Goal: Task Accomplishment & Management: Manage account settings

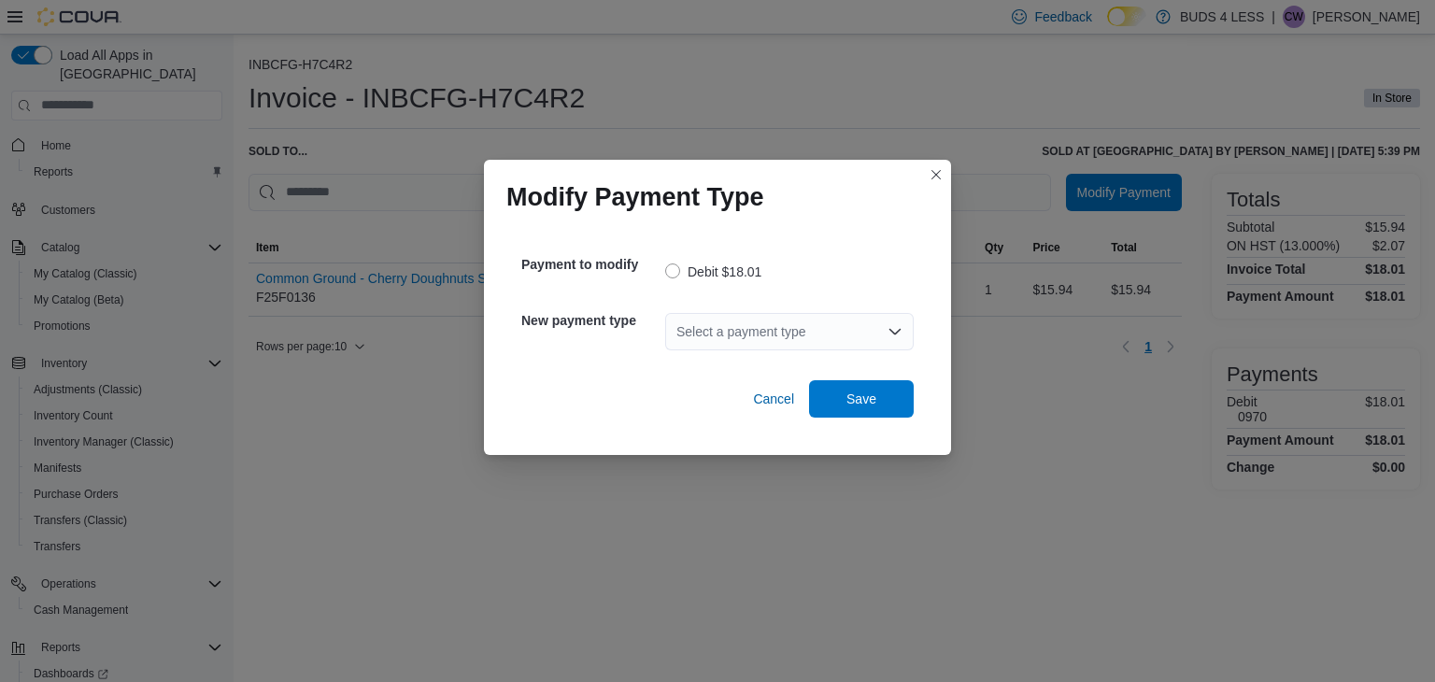
click at [893, 334] on icon "Open list of options" at bounding box center [894, 331] width 15 height 15
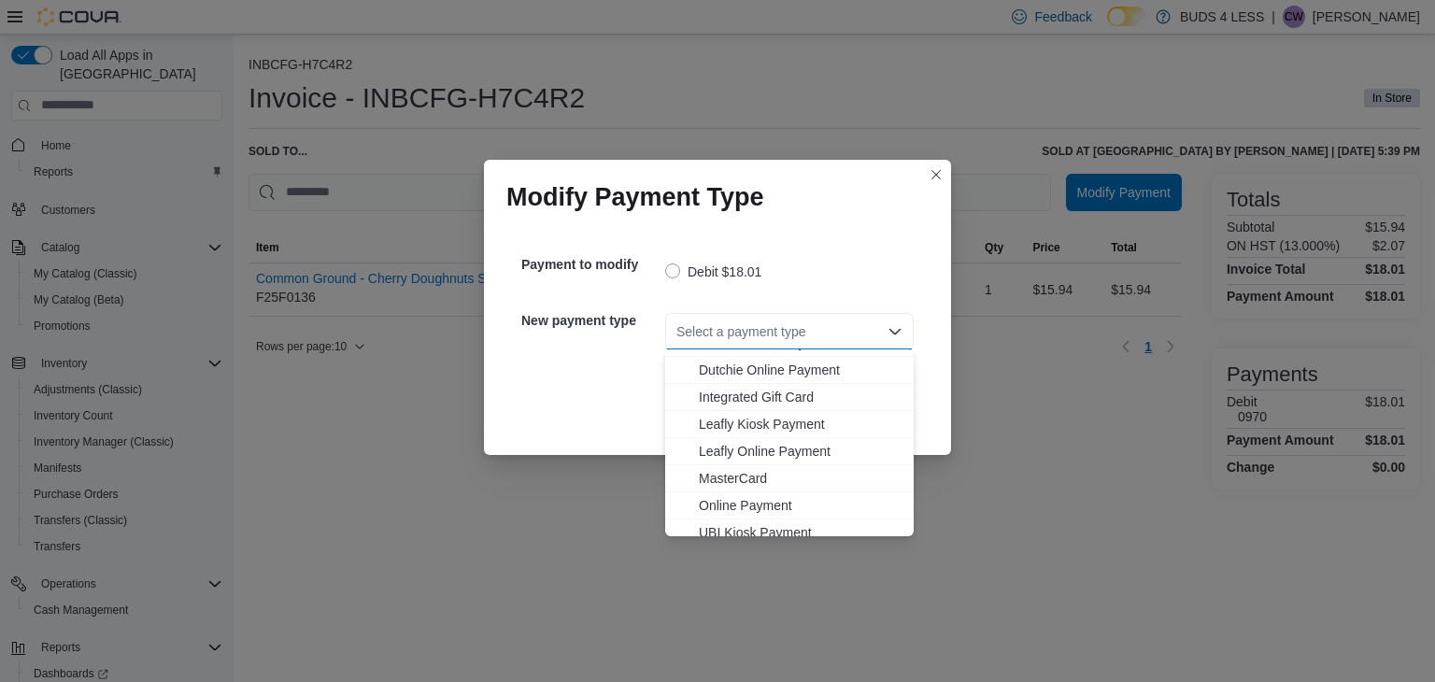
scroll to position [220, 0]
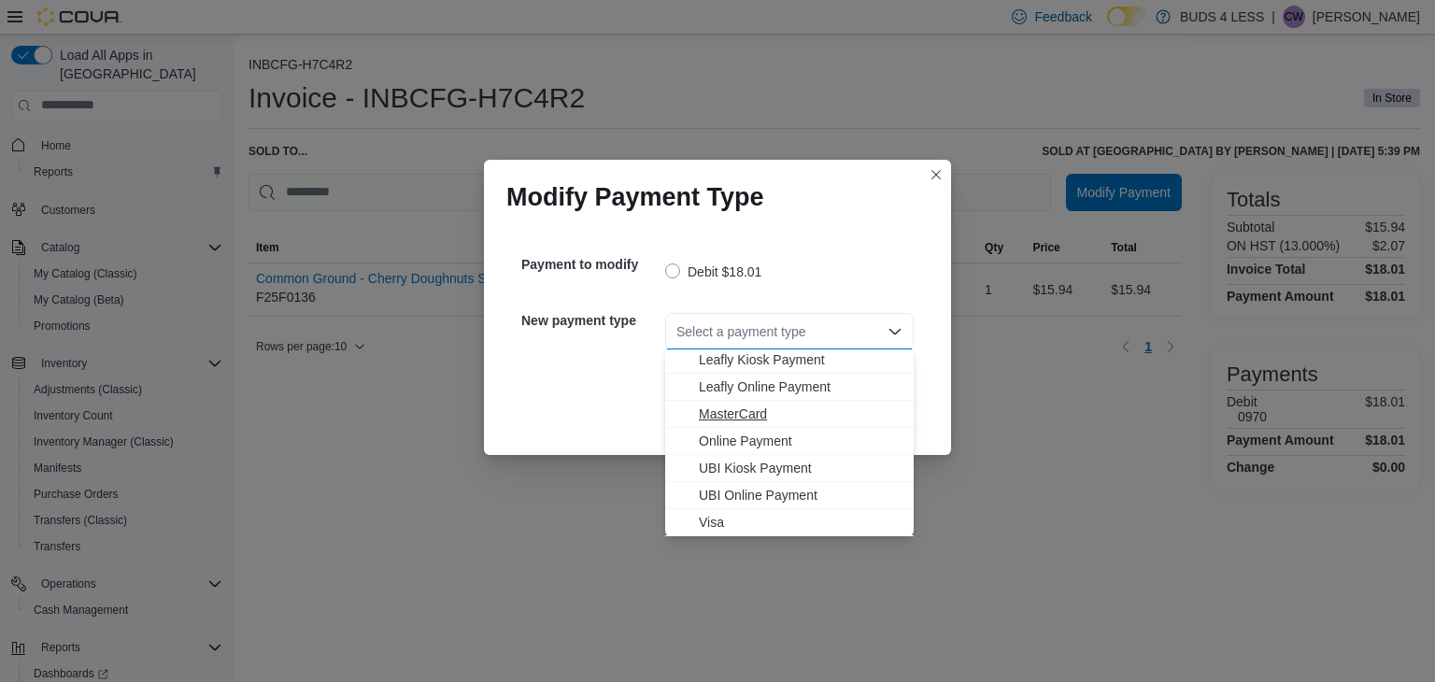
click at [781, 408] on span "MasterCard" at bounding box center [801, 413] width 204 height 19
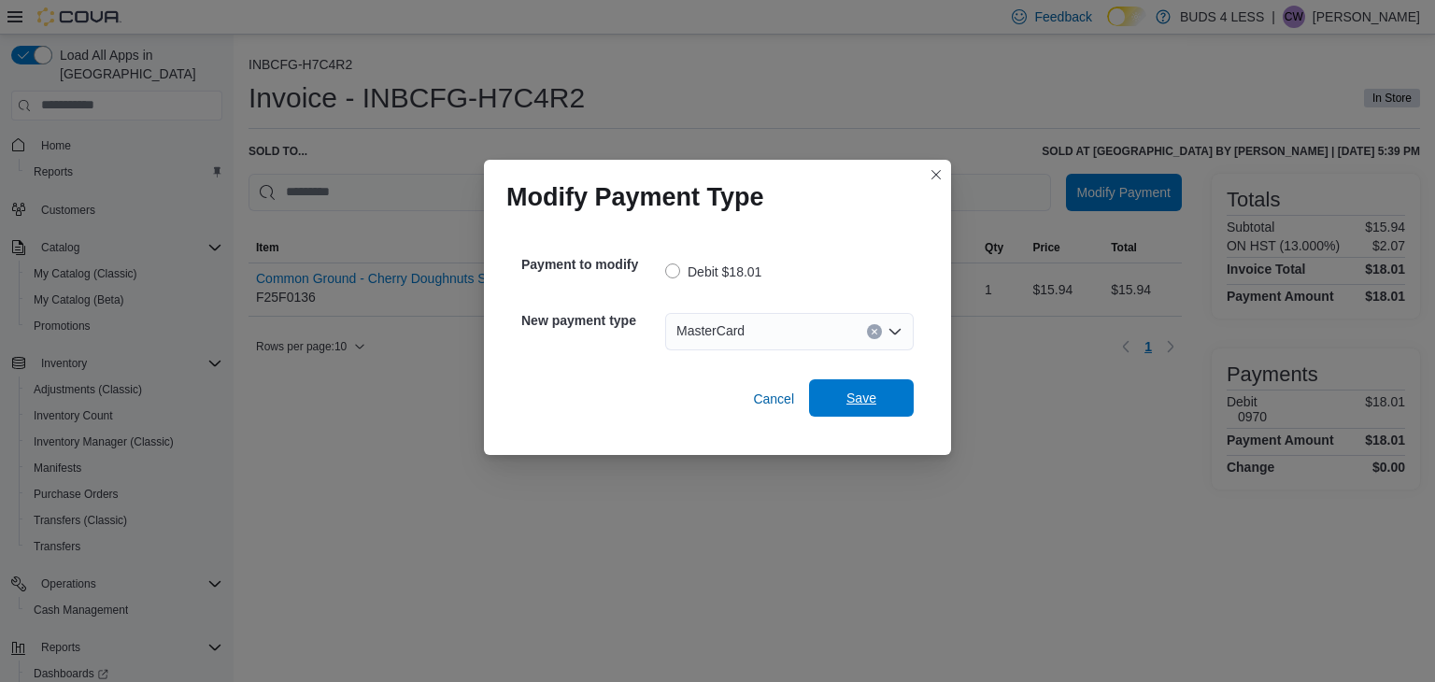
click at [871, 401] on span "Save" at bounding box center [861, 398] width 30 height 19
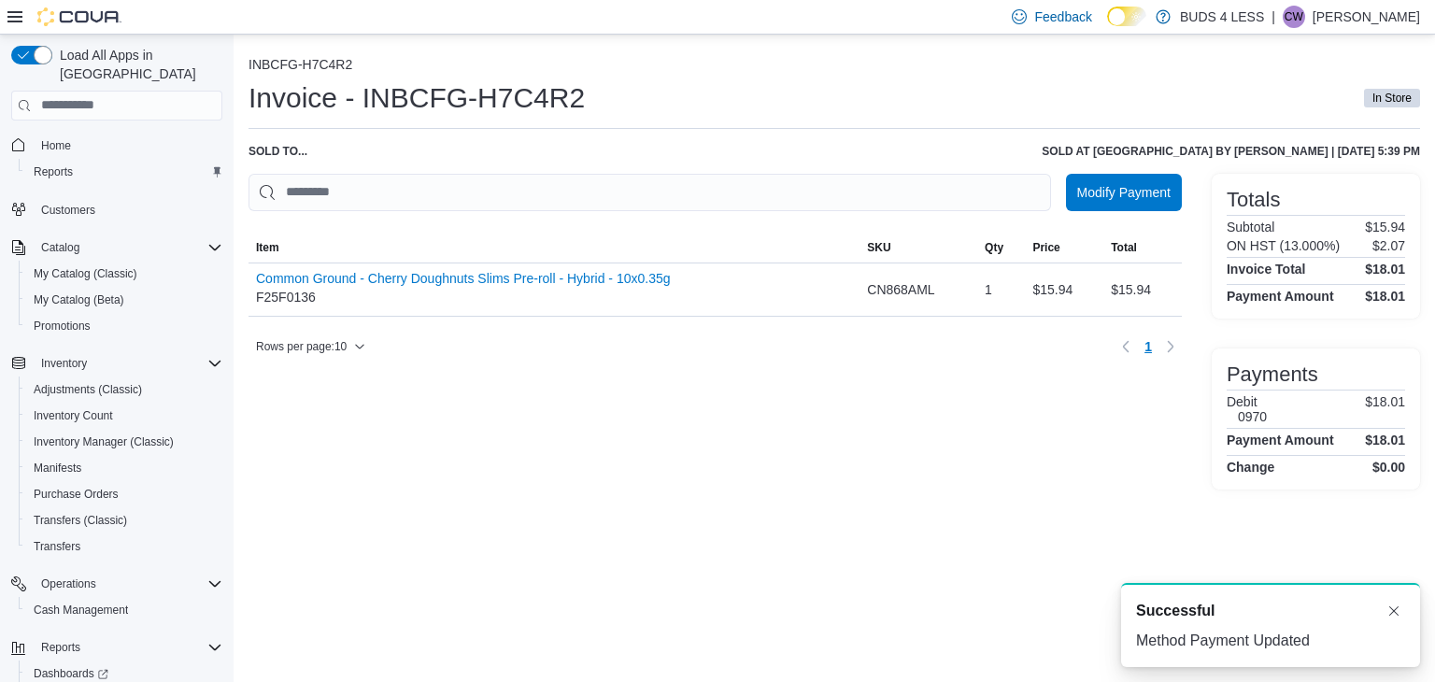
scroll to position [0, 0]
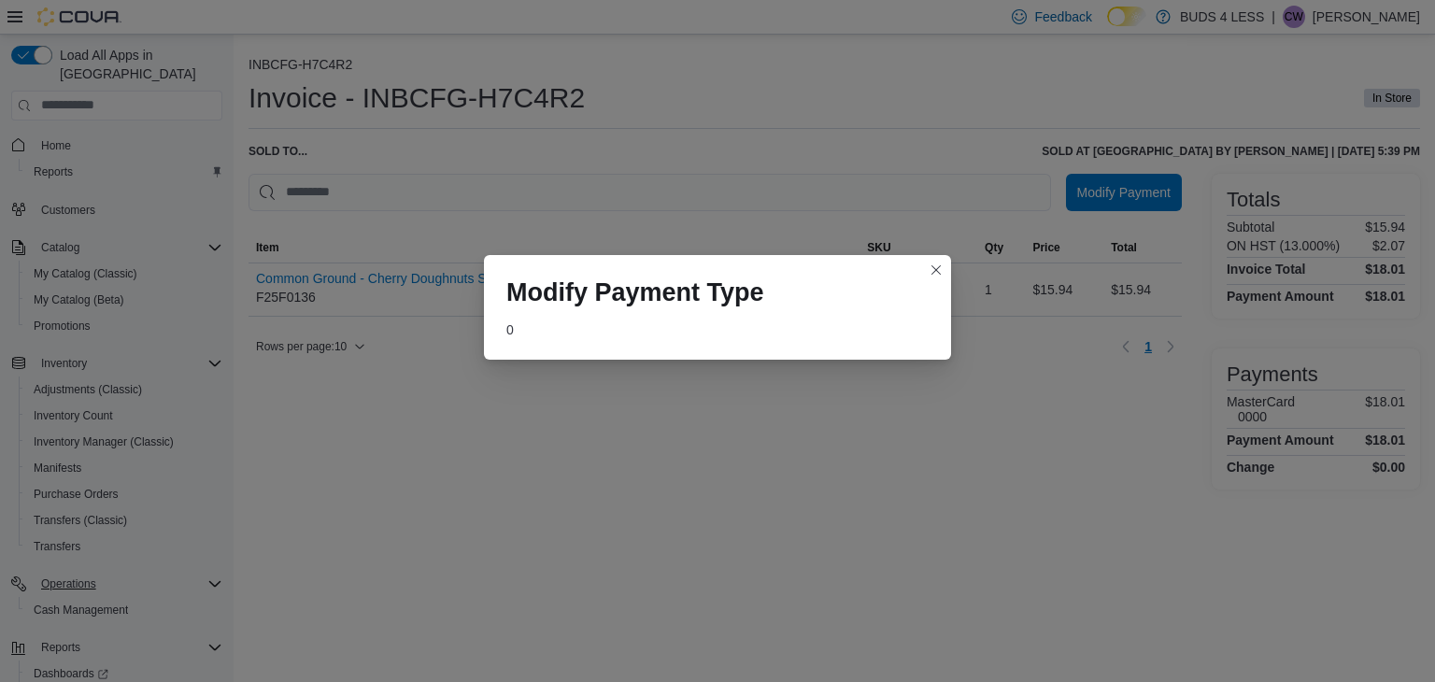
click at [105, 588] on div "Modify Payment Type 0" at bounding box center [717, 341] width 1435 height 682
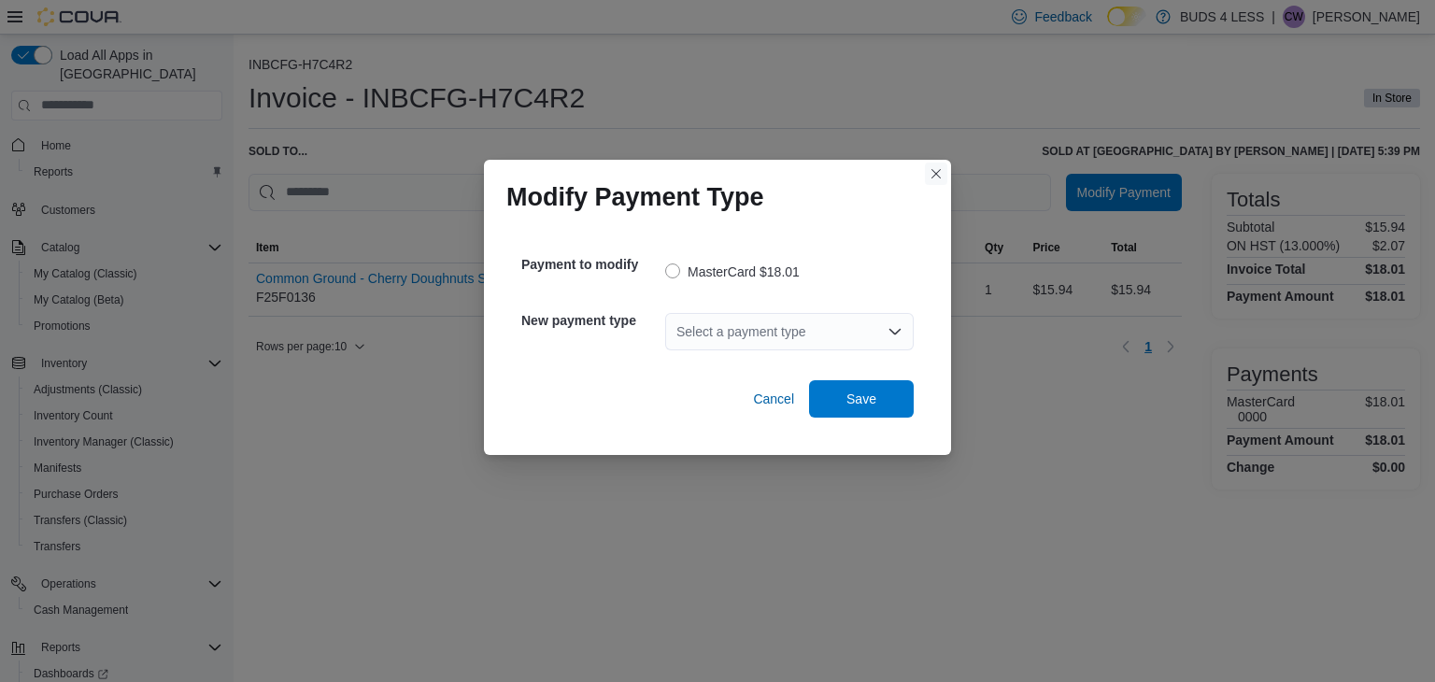
click at [939, 167] on button "Closes this modal window" at bounding box center [936, 174] width 22 height 22
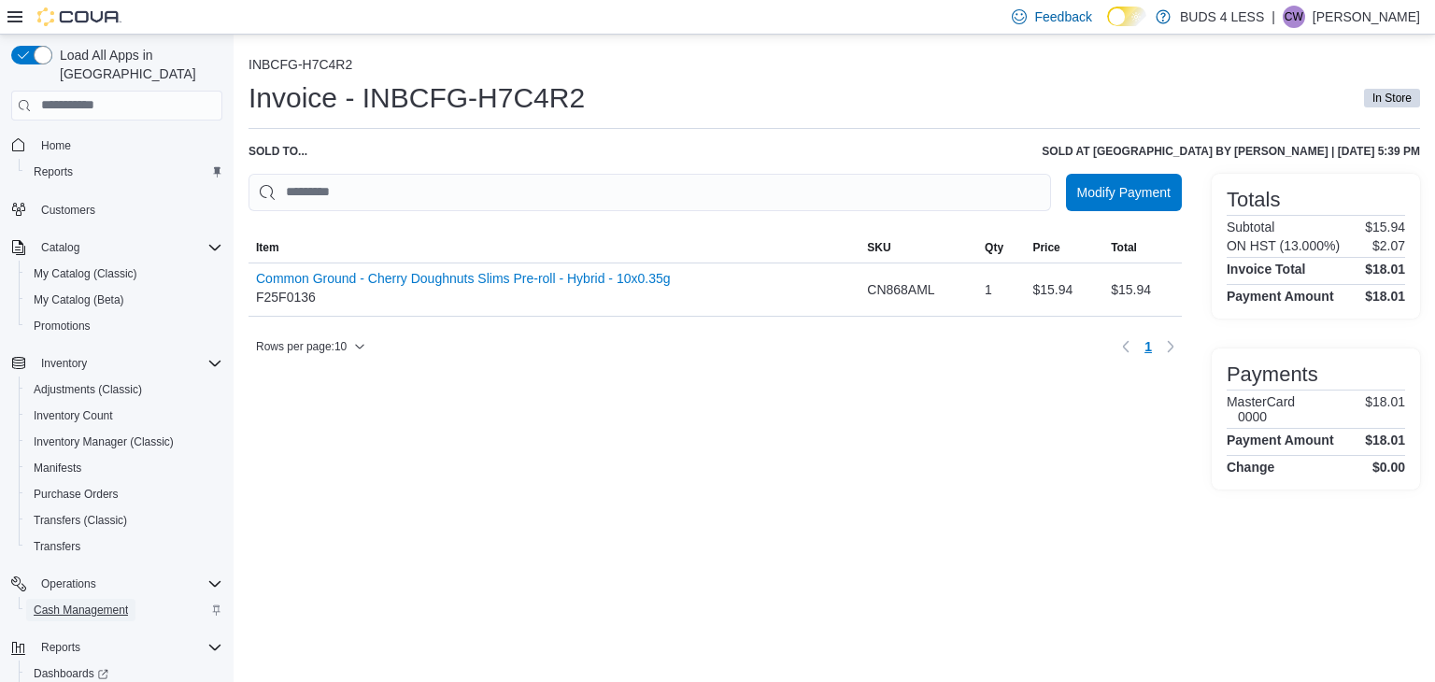
click at [97, 603] on span "Cash Management" at bounding box center [81, 610] width 94 height 15
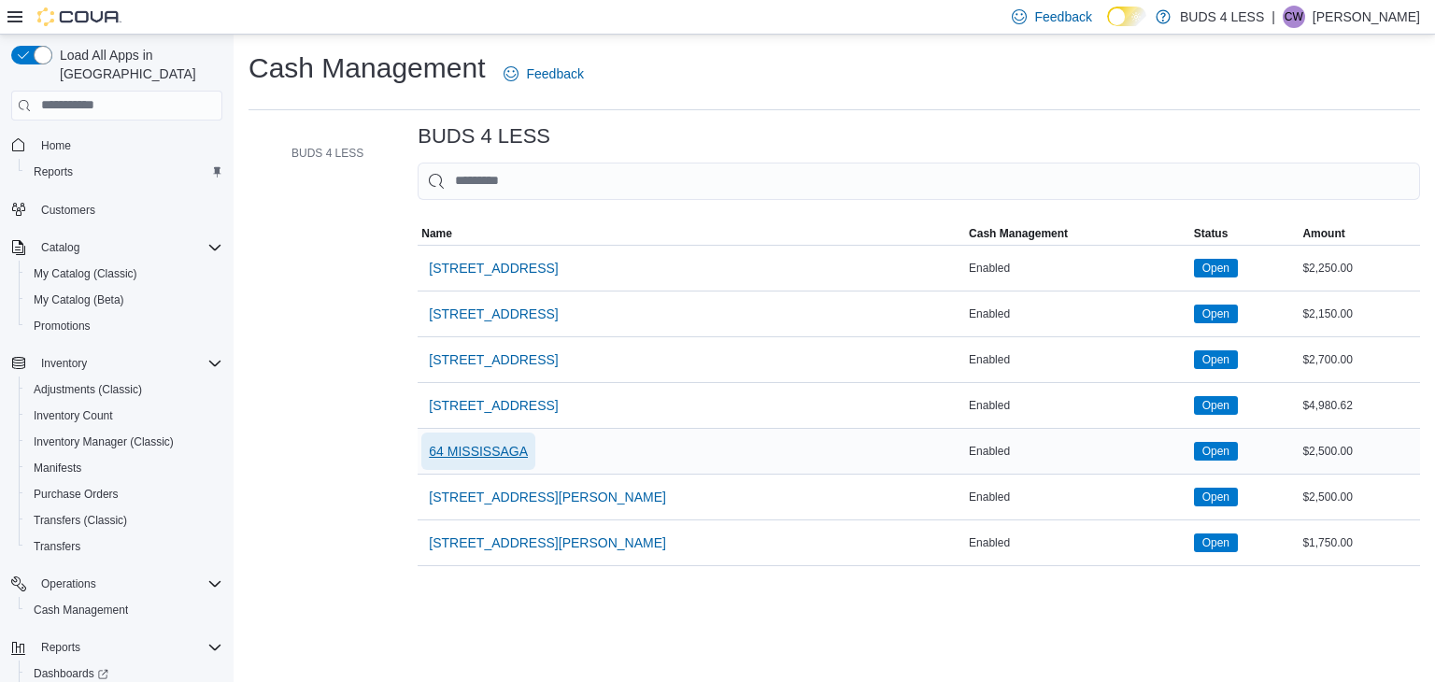
click at [460, 444] on span "64 MISSISSAGA" at bounding box center [478, 451] width 99 height 19
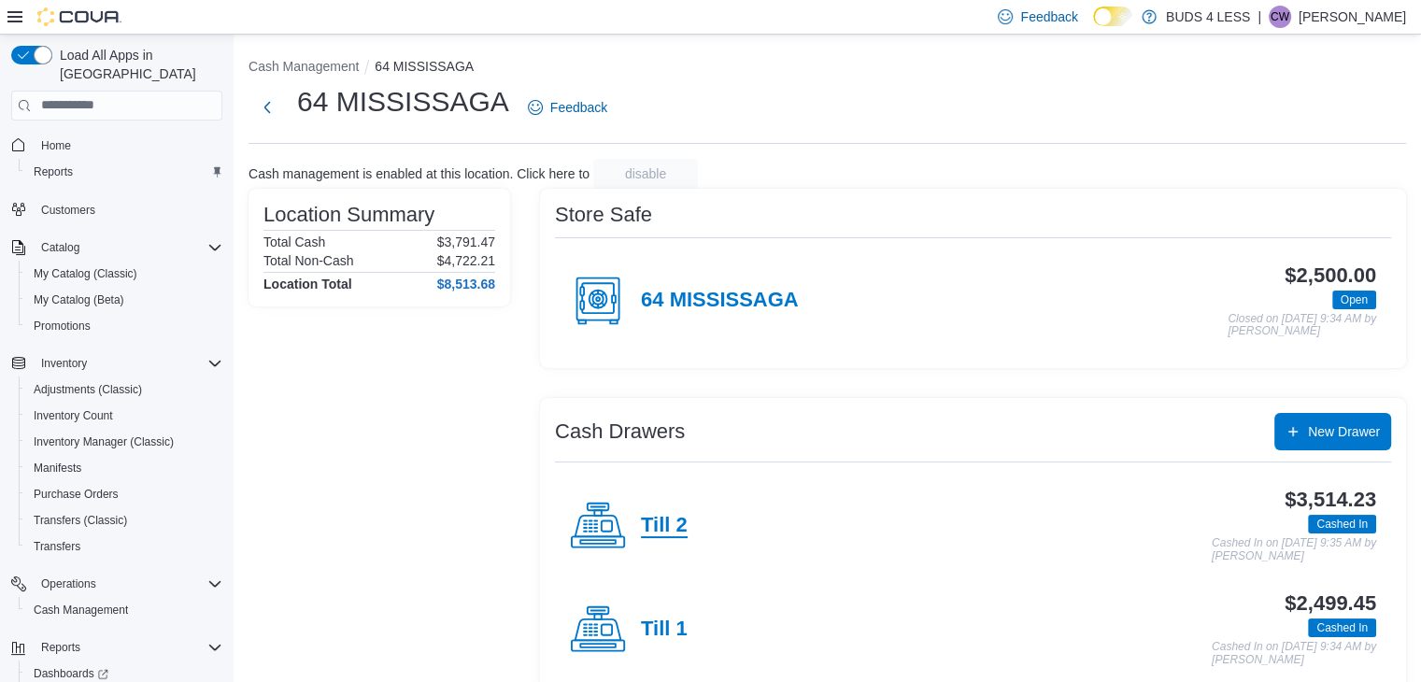
click at [669, 524] on h4 "Till 2" at bounding box center [664, 526] width 47 height 24
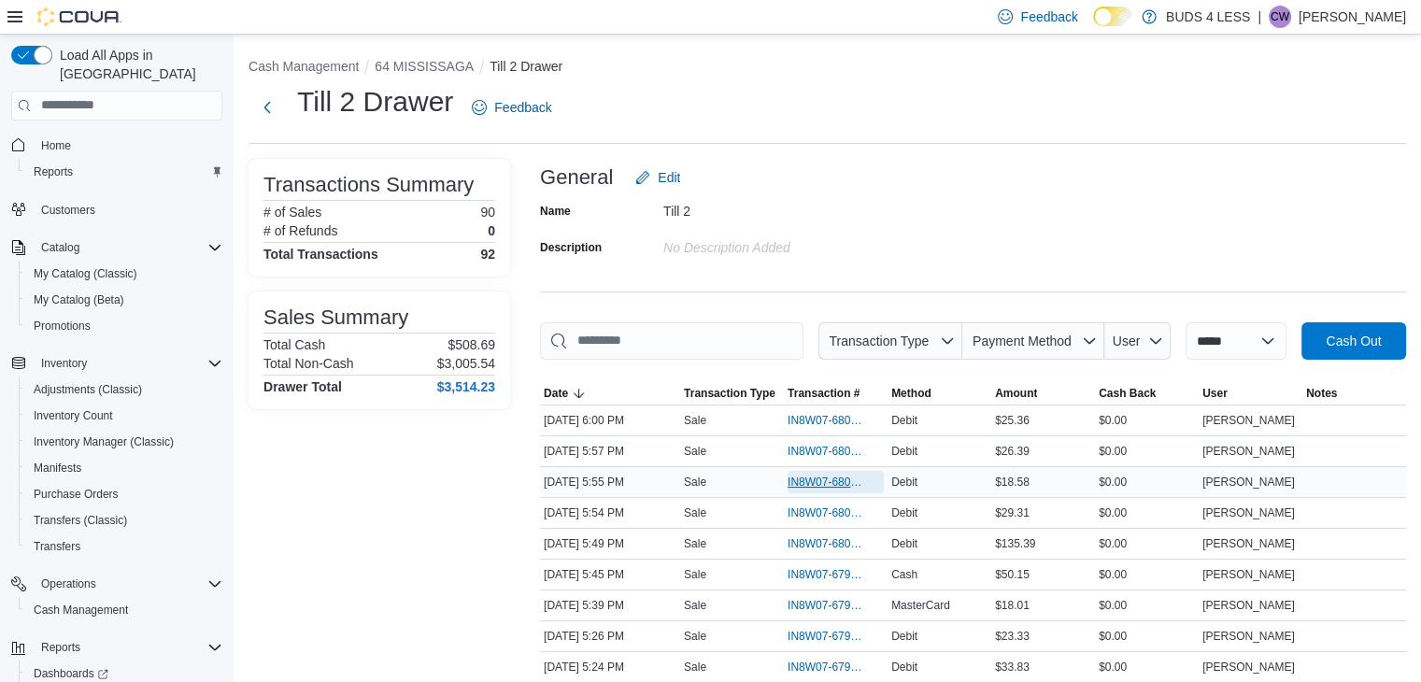
click at [841, 475] on span "IN8W07-680018" at bounding box center [826, 482] width 78 height 15
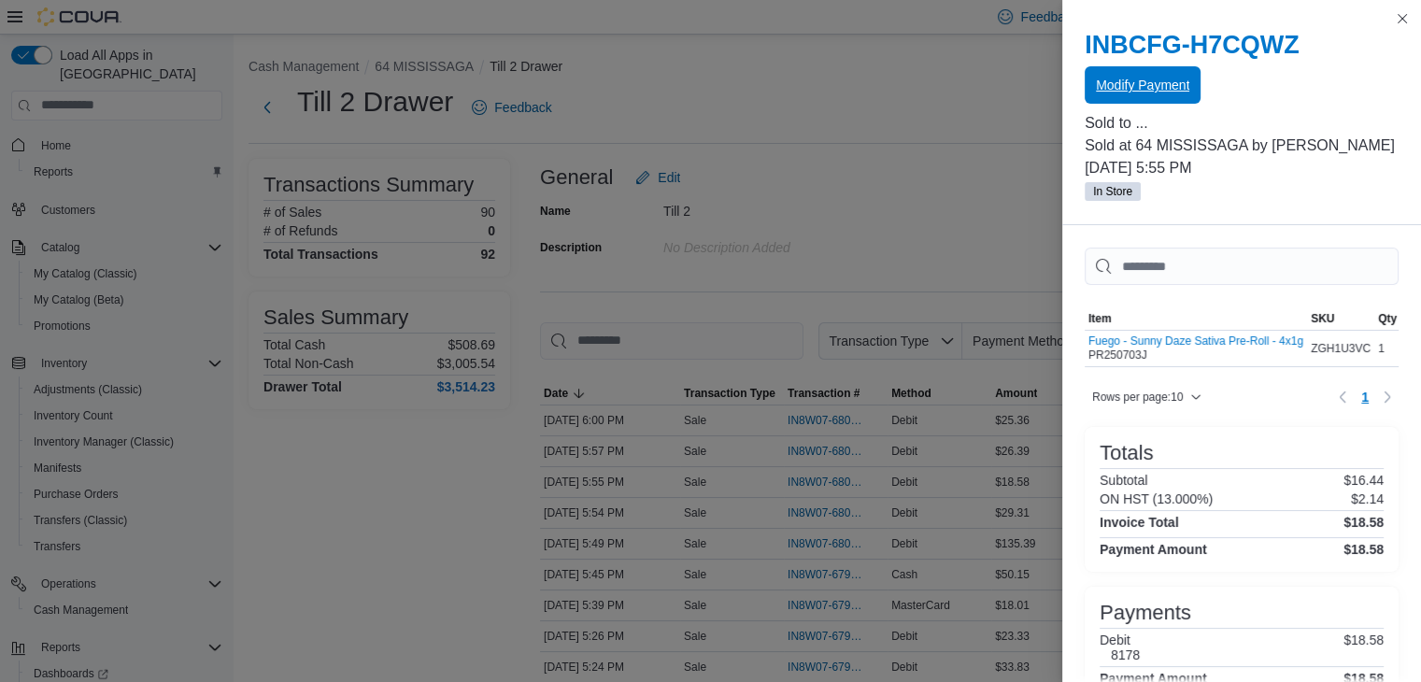
click at [1170, 87] on span "Modify Payment" at bounding box center [1142, 85] width 93 height 19
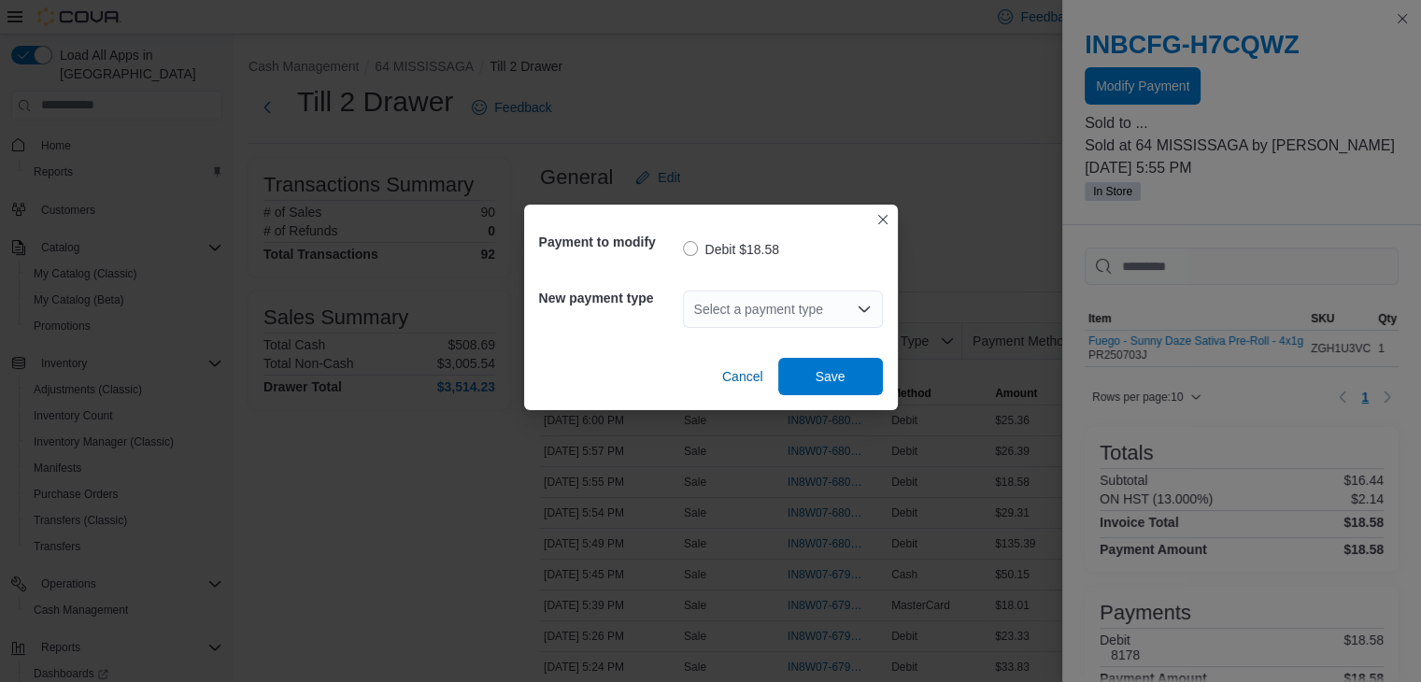
click at [859, 296] on div "Select a payment type" at bounding box center [783, 309] width 200 height 37
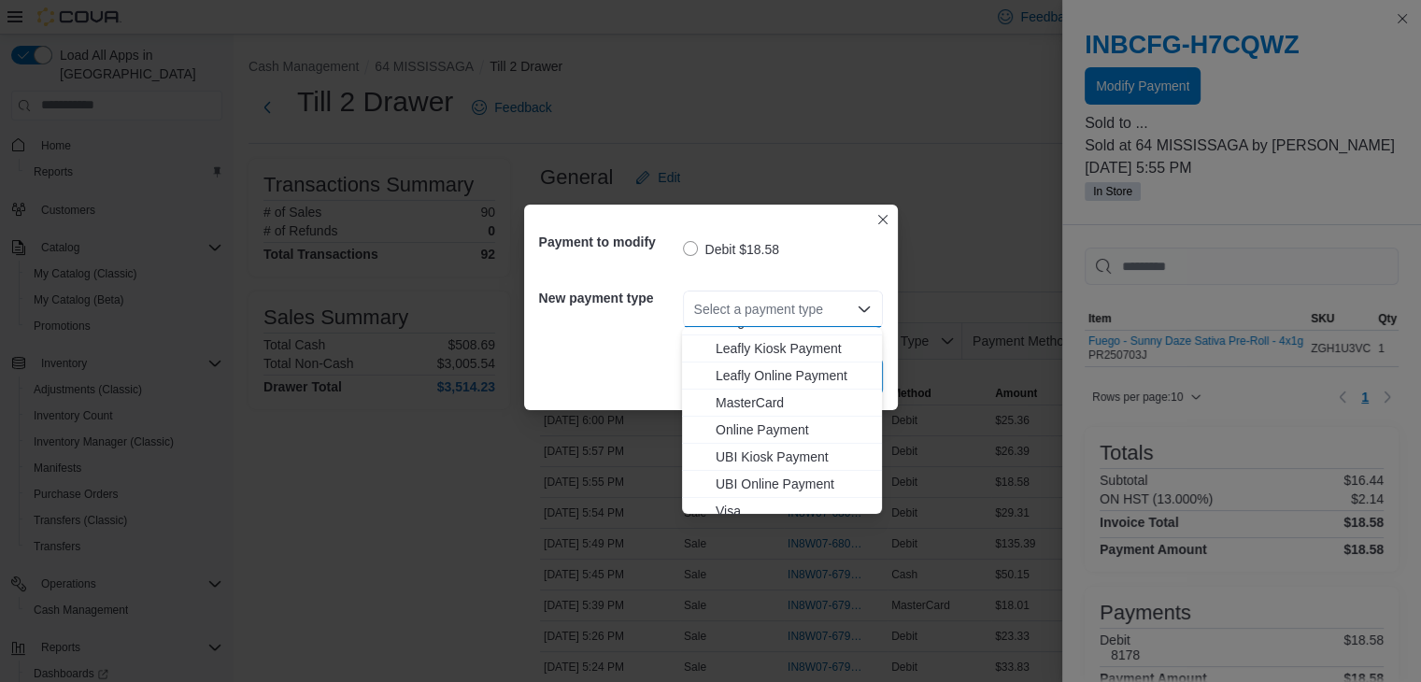
scroll to position [247, 0]
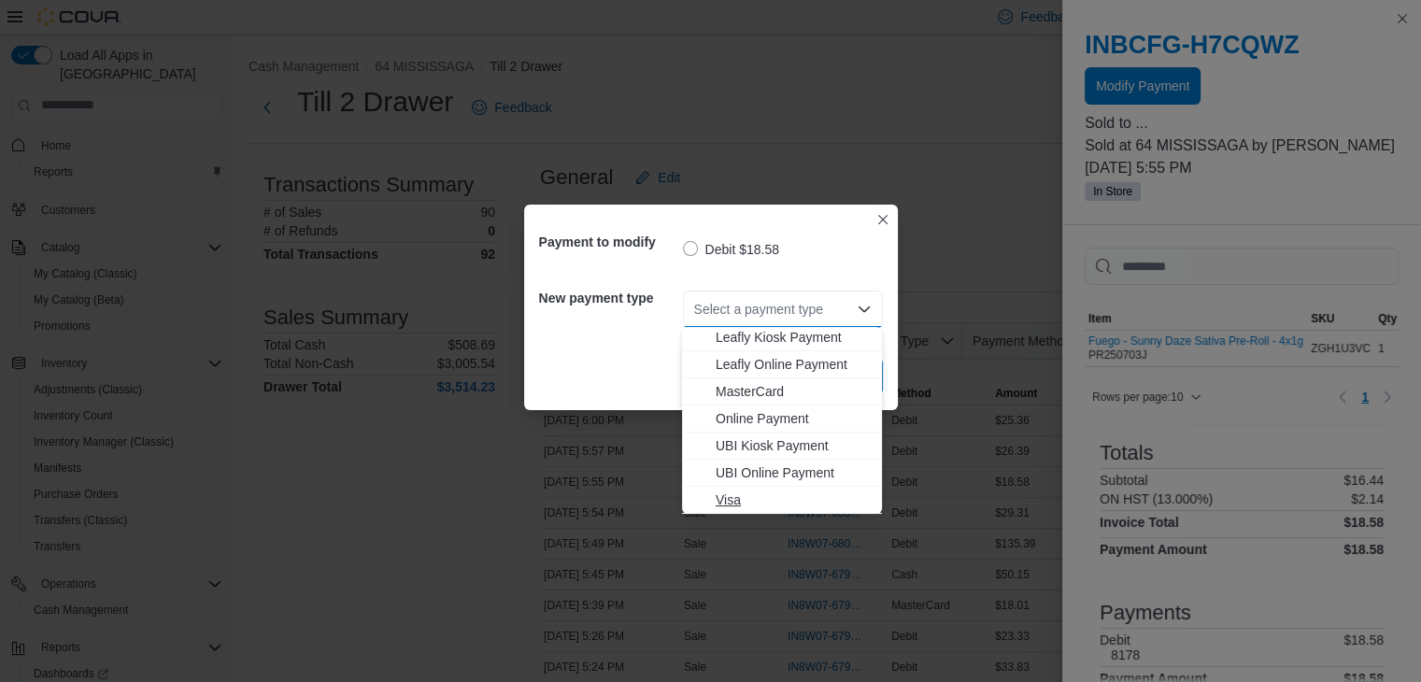
click at [745, 490] on span "Visa" at bounding box center [793, 499] width 155 height 19
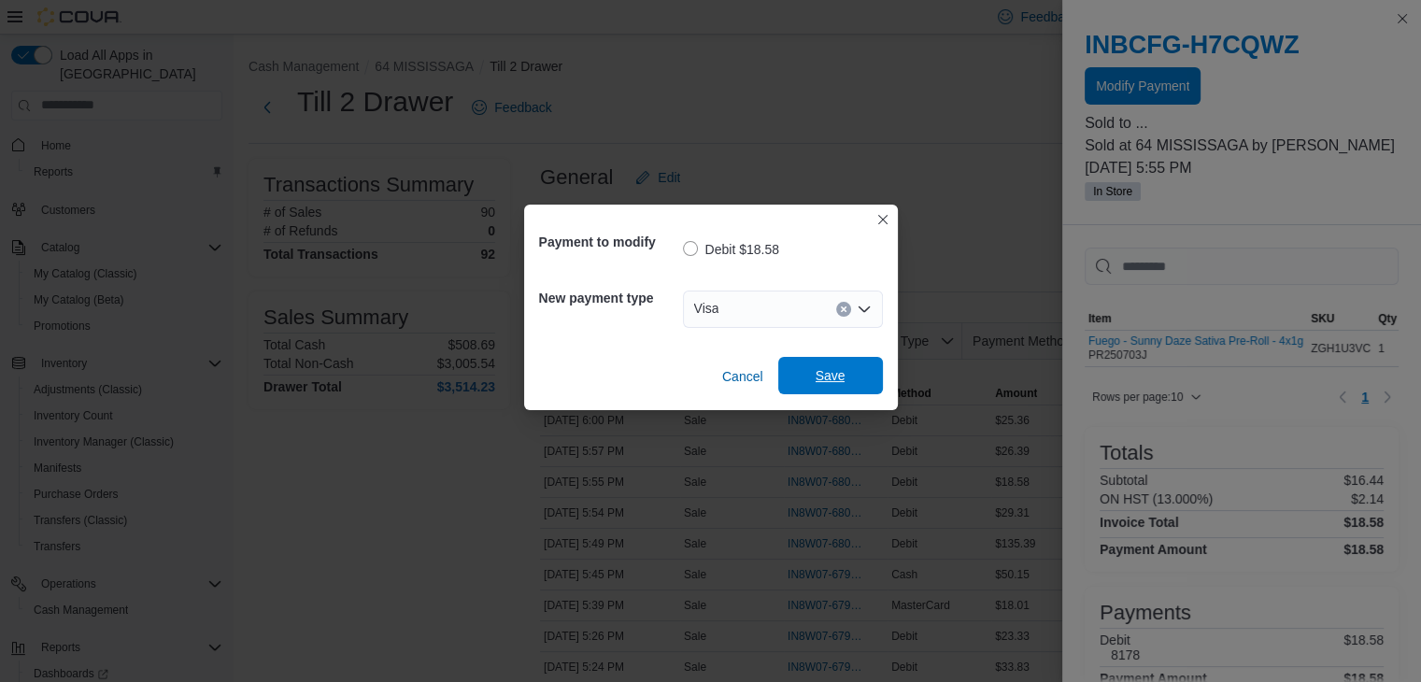
click at [820, 366] on span "Save" at bounding box center [830, 375] width 82 height 37
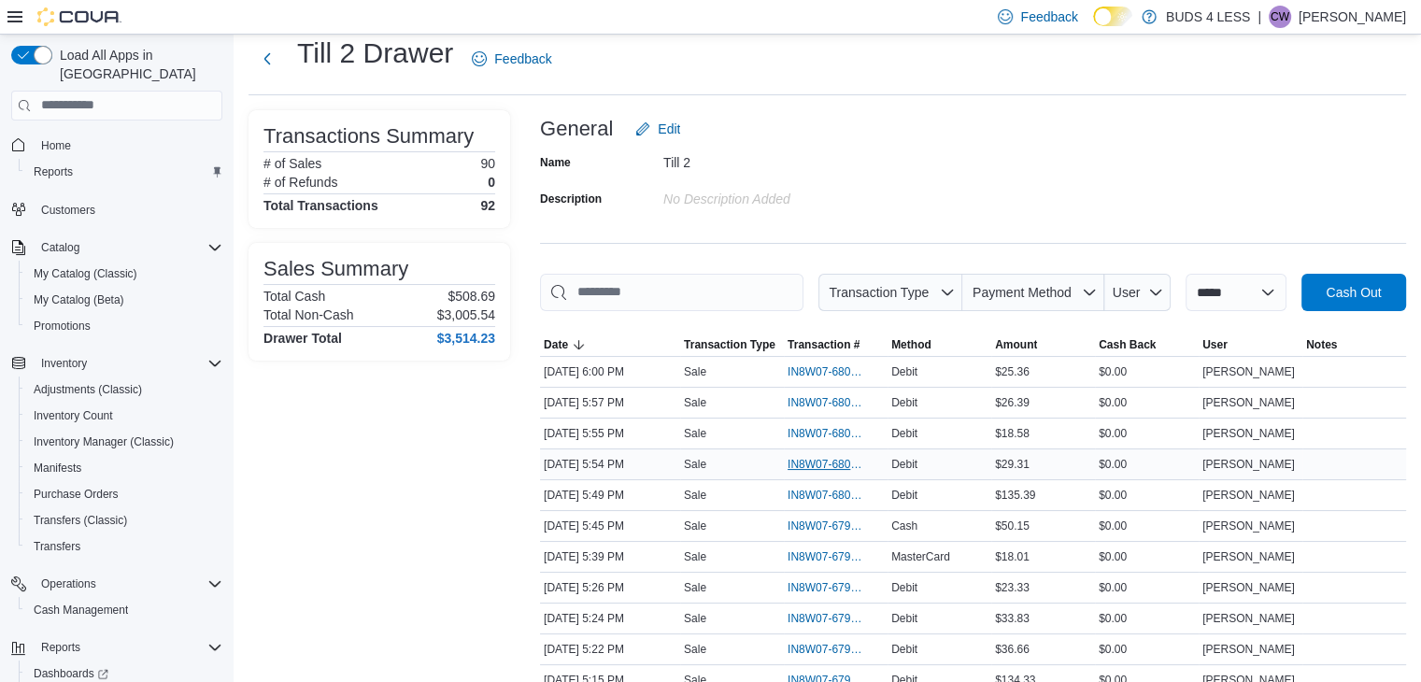
scroll to position [93, 0]
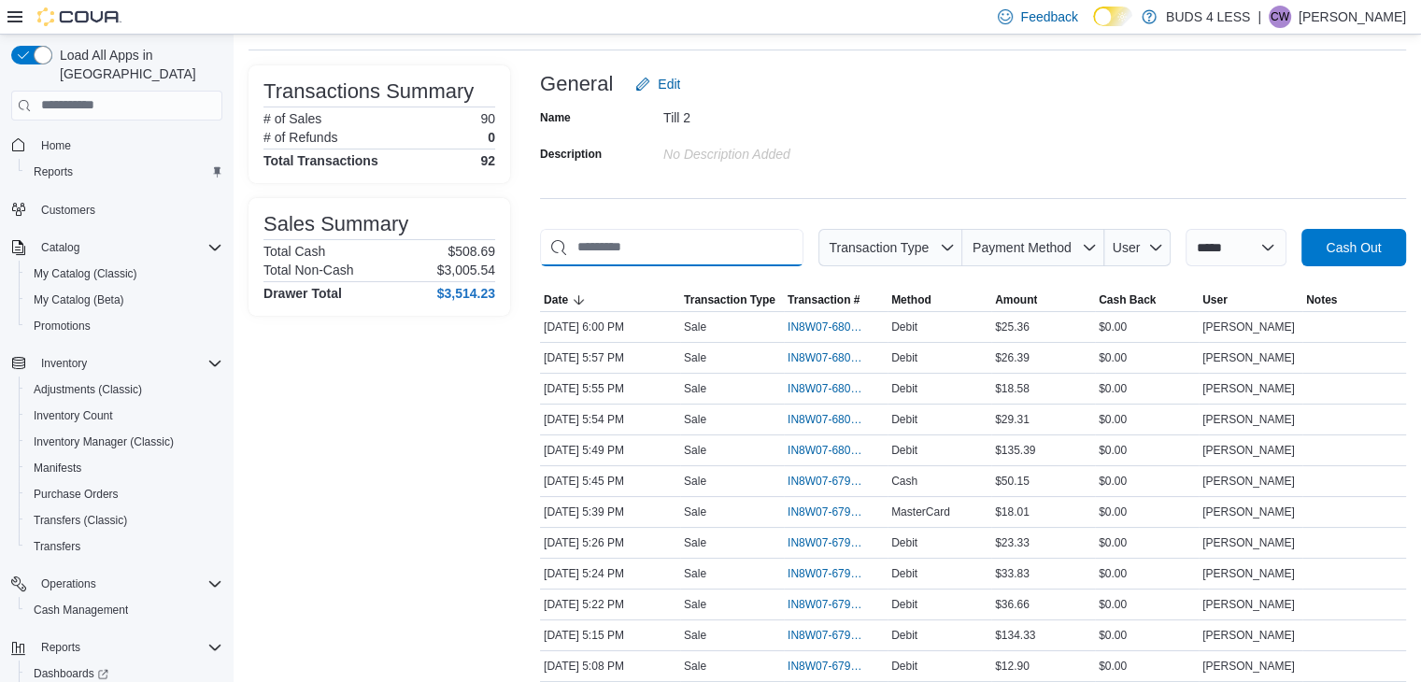
click at [687, 250] on input "This is a search bar. As you type, the results lower in the page will automatic…" at bounding box center [671, 247] width 263 height 37
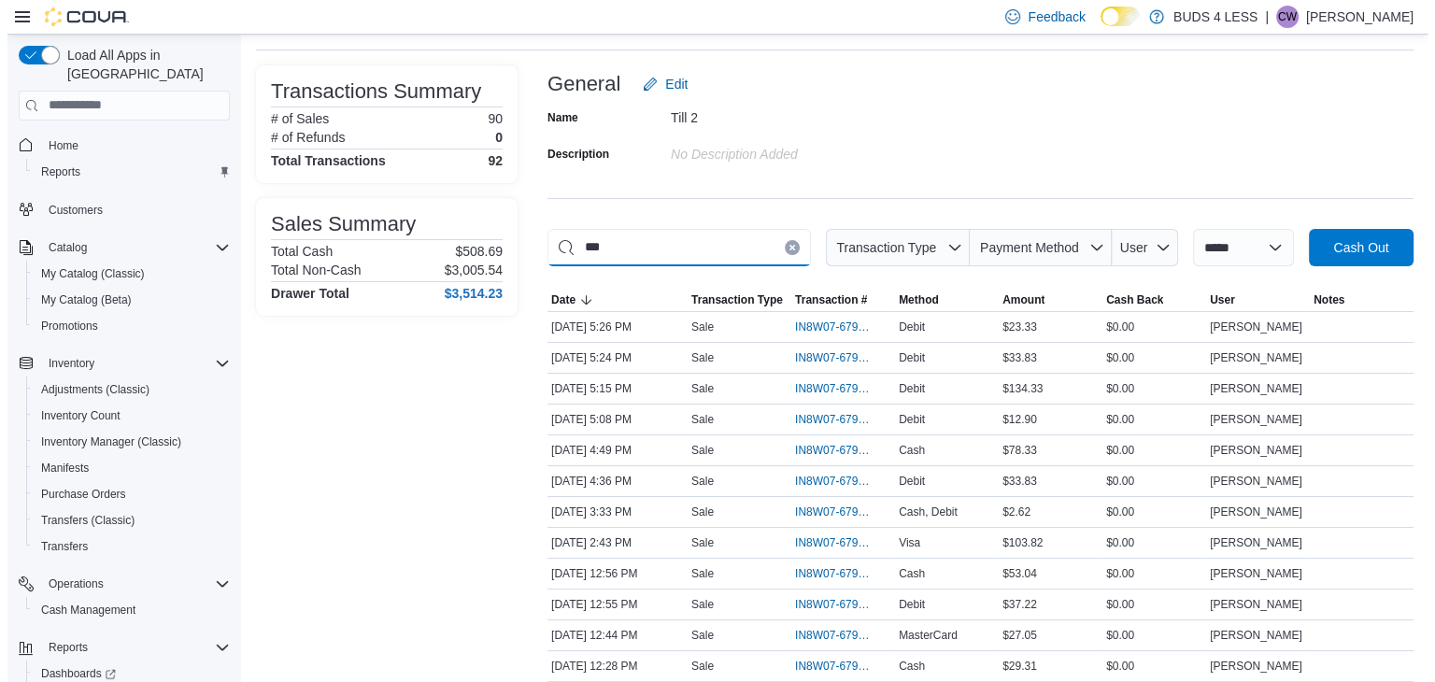
scroll to position [0, 0]
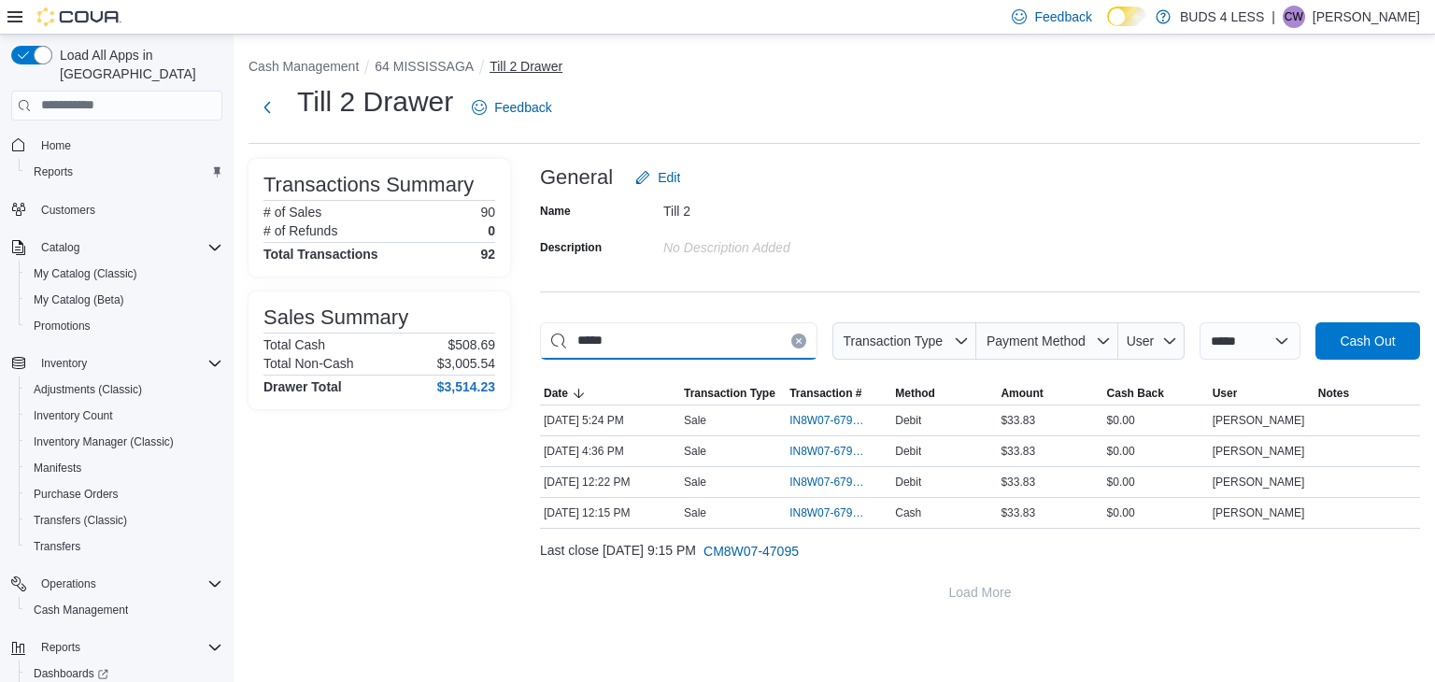
type input "*****"
drag, startPoint x: 526, startPoint y: 68, endPoint x: 520, endPoint y: 57, distance: 12.5
click at [526, 68] on button "Till 2 Drawer" at bounding box center [525, 66] width 73 height 15
click at [520, 57] on ol "Cash Management 64 MISSISSAGA Till 2 Drawer" at bounding box center [833, 68] width 1171 height 22
click at [515, 53] on div "**********" at bounding box center [834, 330] width 1201 height 591
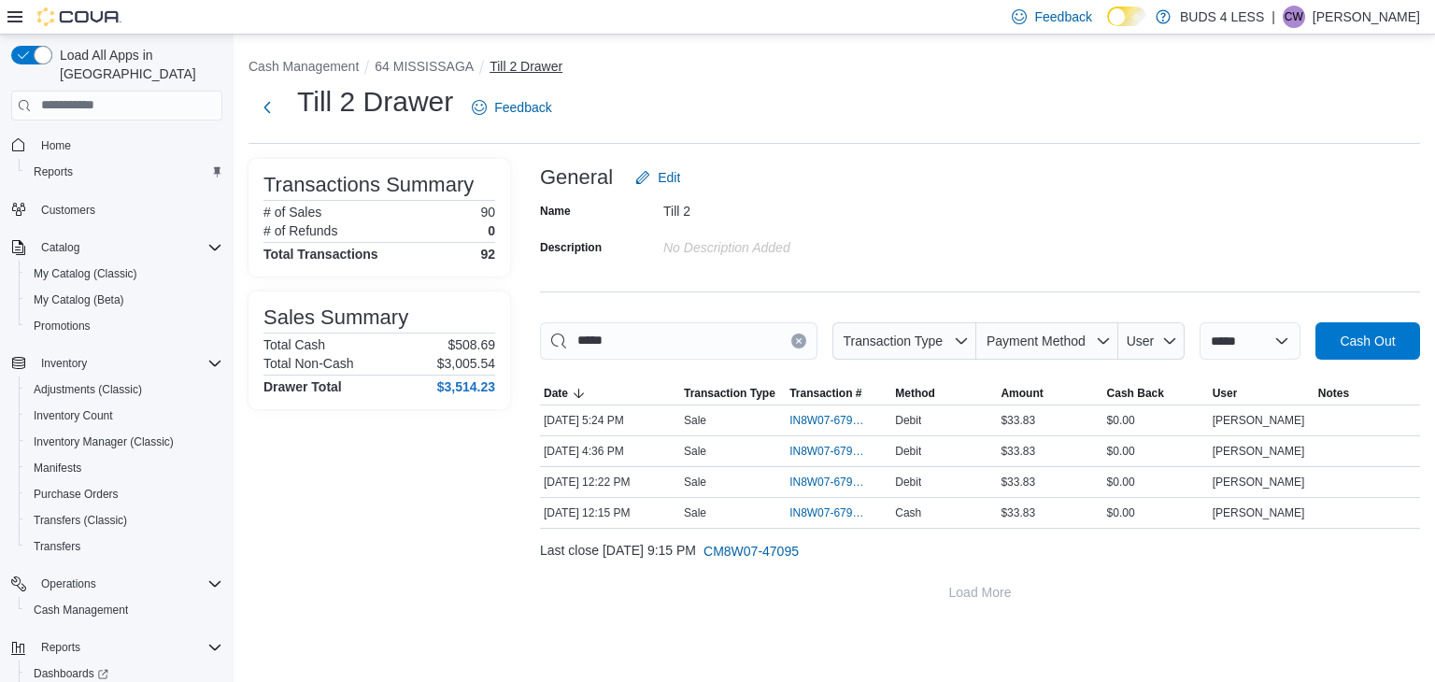
click at [514, 61] on div "**********" at bounding box center [834, 330] width 1201 height 591
click at [514, 80] on div "**********" at bounding box center [834, 330] width 1201 height 591
click at [513, 78] on ol "Cash Management 64 MISSISSAGA Till 2 Drawer" at bounding box center [833, 68] width 1171 height 22
click at [511, 76] on ol "Cash Management 64 MISSISSAGA Till 2 Drawer" at bounding box center [833, 68] width 1171 height 22
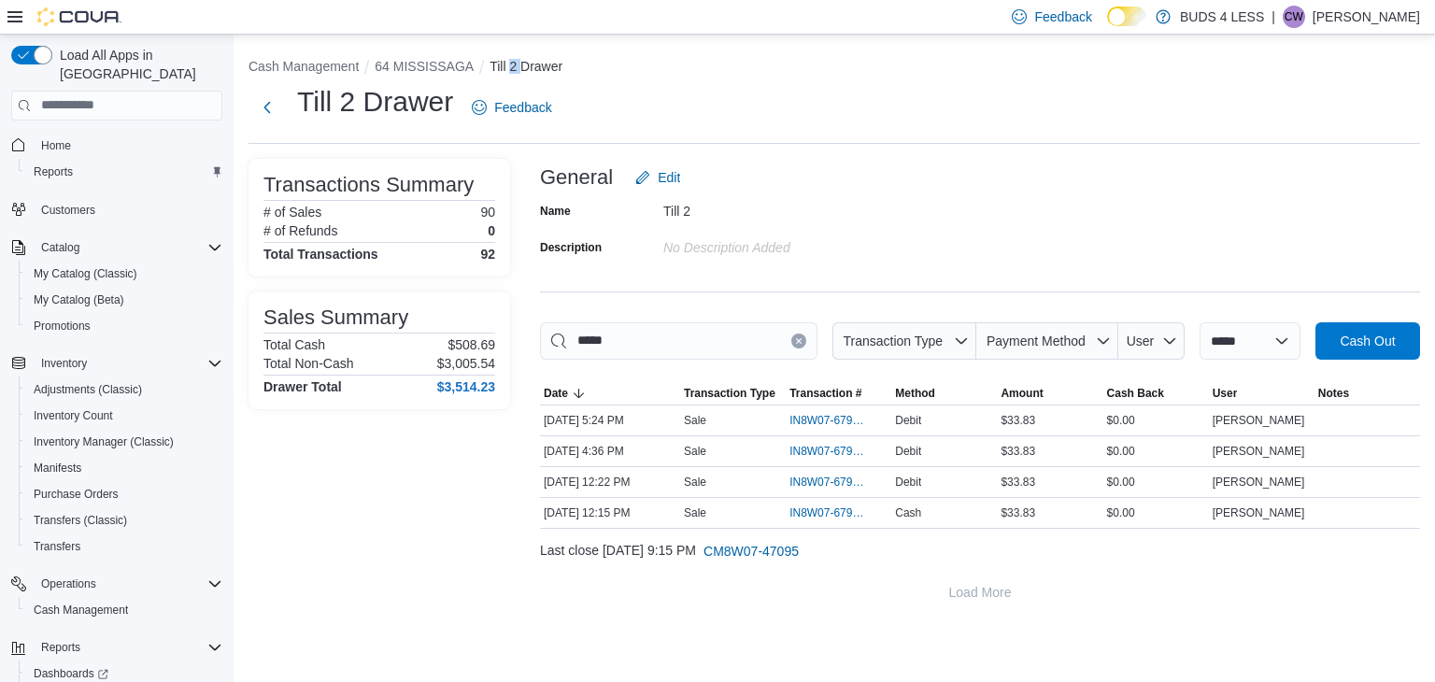
click at [511, 76] on ol "Cash Management 64 MISSISSAGA Till 2 Drawer" at bounding box center [833, 68] width 1171 height 22
click at [509, 74] on ol "Cash Management 64 MISSISSAGA Till 2 Drawer" at bounding box center [833, 68] width 1171 height 22
click at [504, 65] on button "Till 2 Drawer" at bounding box center [525, 66] width 73 height 15
click at [504, 67] on button "Till 2 Drawer" at bounding box center [525, 66] width 73 height 15
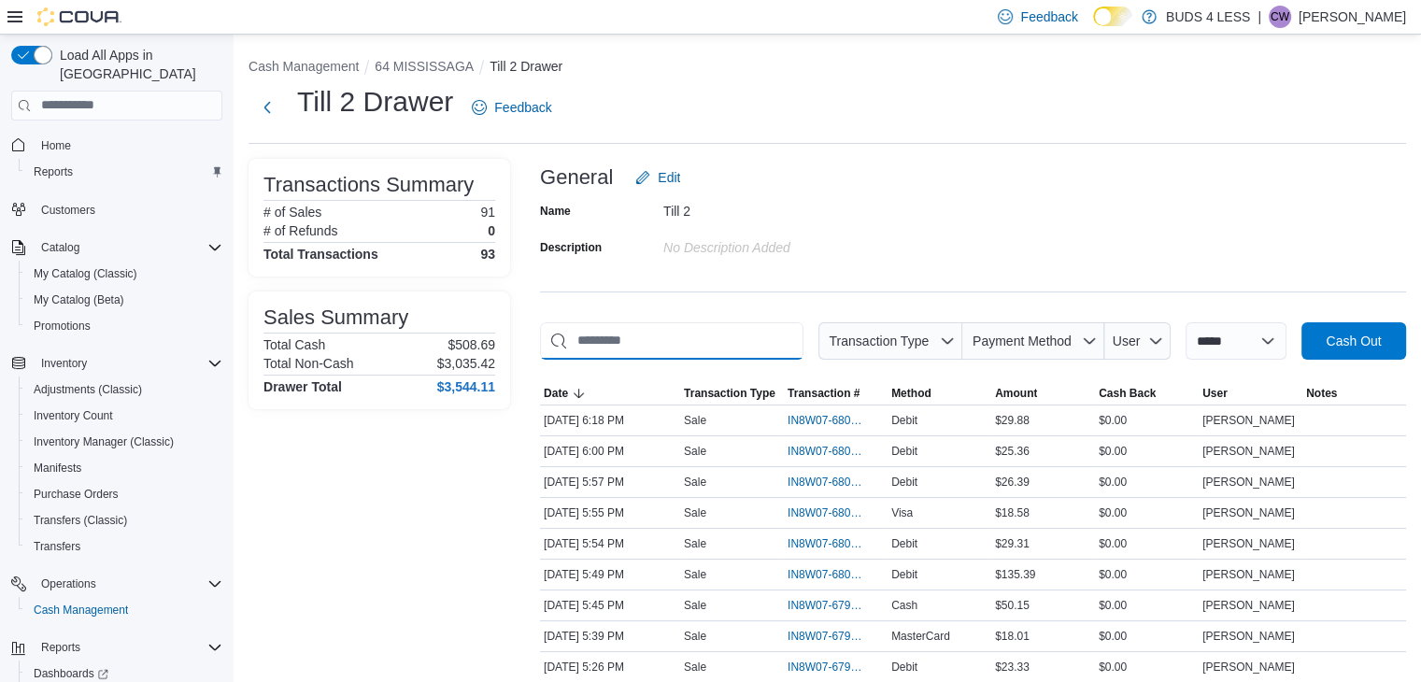
click at [603, 336] on input "This is a search bar. As you type, the results lower in the page will automatic…" at bounding box center [671, 340] width 263 height 37
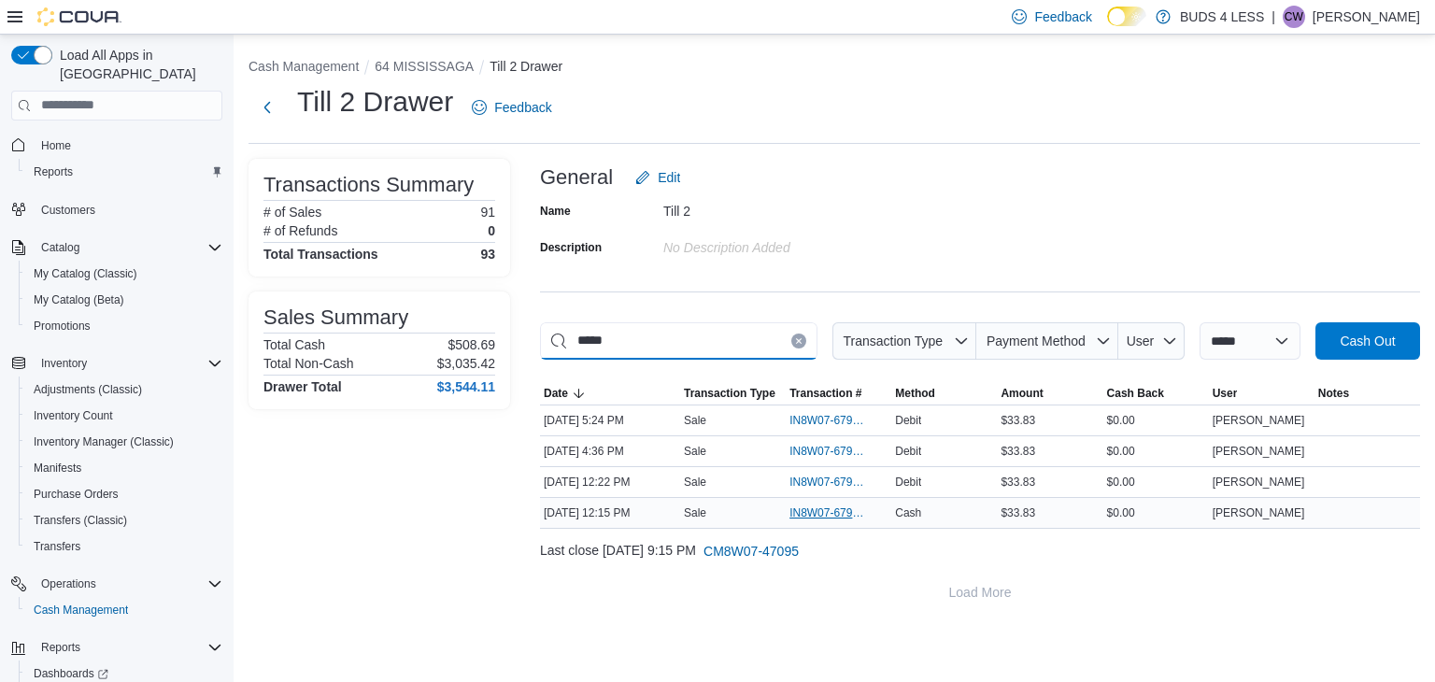
type input "*****"
click at [837, 509] on span "IN8W07-679474" at bounding box center [828, 512] width 79 height 15
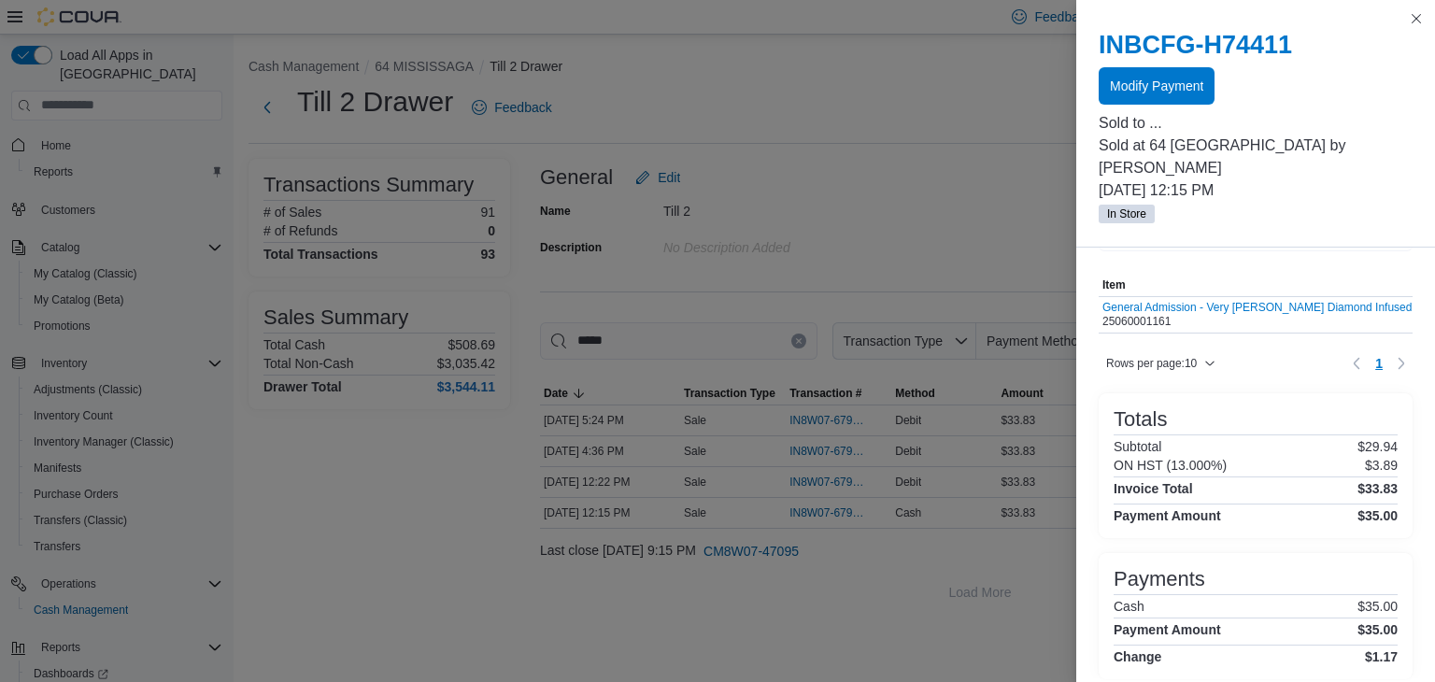
scroll to position [81, 0]
